Goal: Information Seeking & Learning: Understand process/instructions

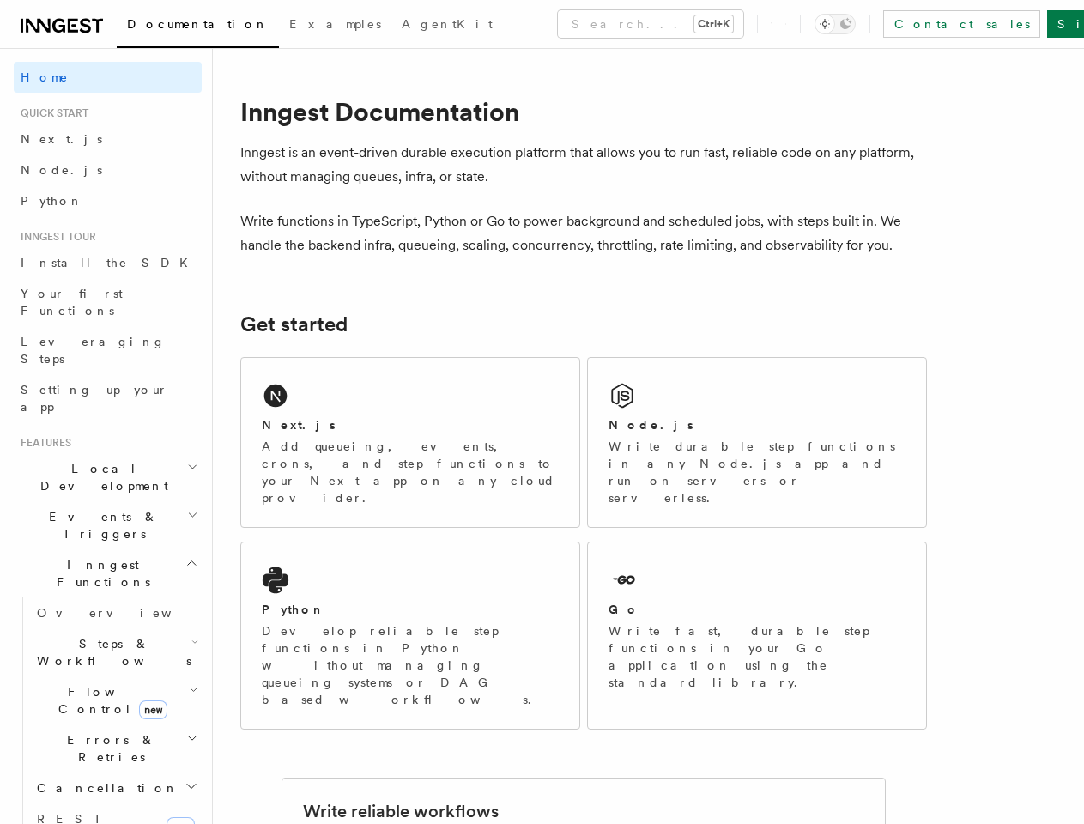
click at [576, 24] on button "Search... Ctrl+K" at bounding box center [650, 23] width 185 height 27
click at [862, 24] on div at bounding box center [542, 412] width 1084 height 824
click at [100, 417] on div at bounding box center [542, 412] width 1084 height 824
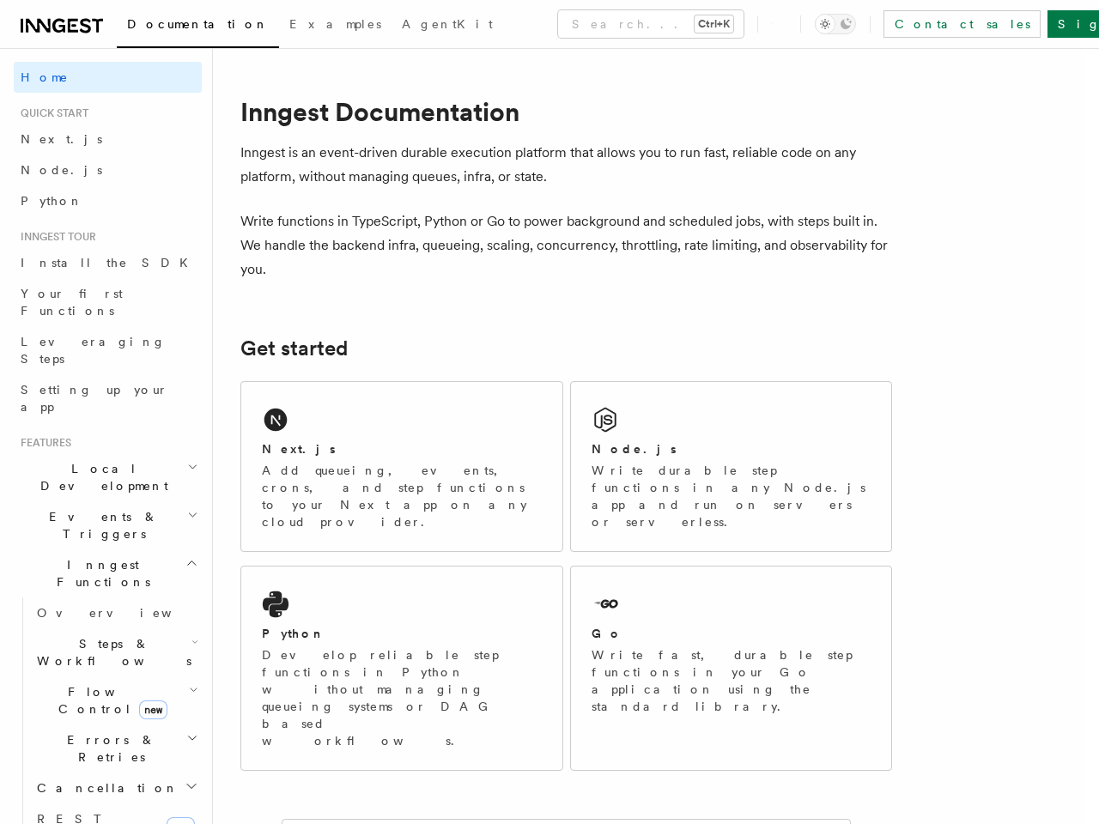
click at [100, 448] on div at bounding box center [549, 412] width 1099 height 824
click at [100, 479] on div at bounding box center [549, 412] width 1099 height 824
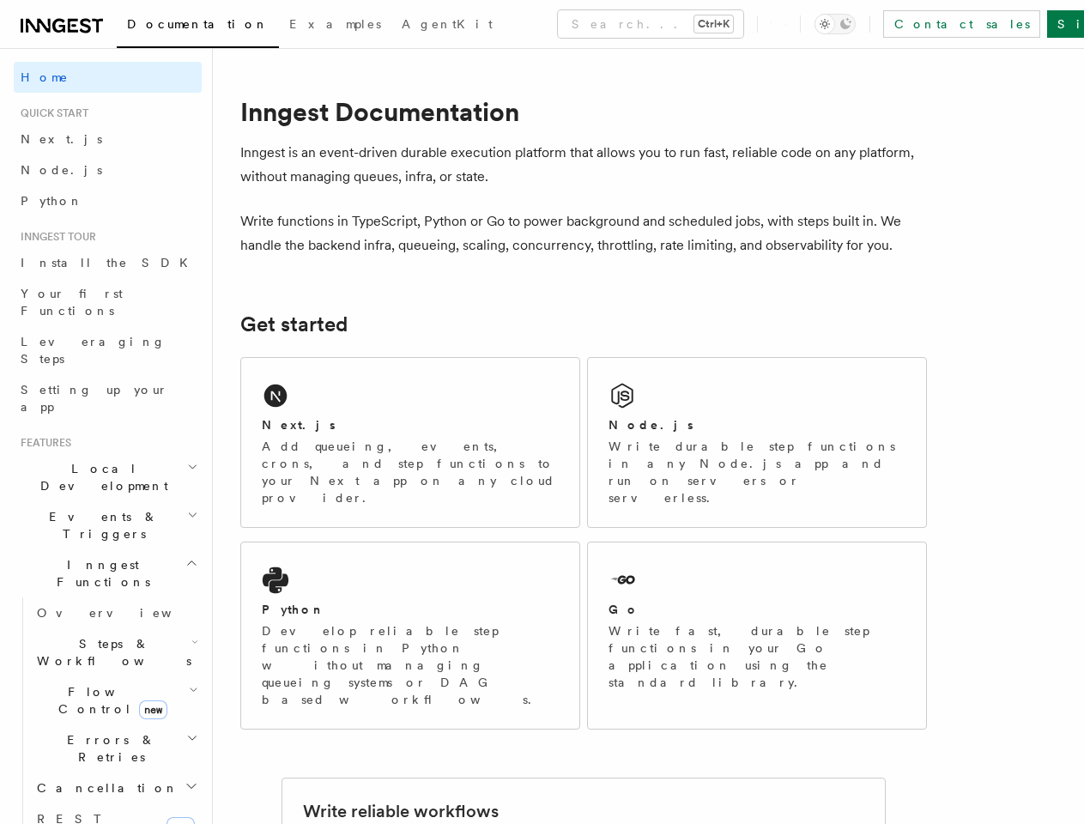
click at [108, 635] on span "Steps & Workflows" at bounding box center [110, 652] width 161 height 34
click at [108, 716] on span "Function steps" at bounding box center [119, 723] width 132 height 14
click at [108, 738] on link "Sleeps" at bounding box center [123, 753] width 155 height 31
